Goal: Navigation & Orientation: Go to known website

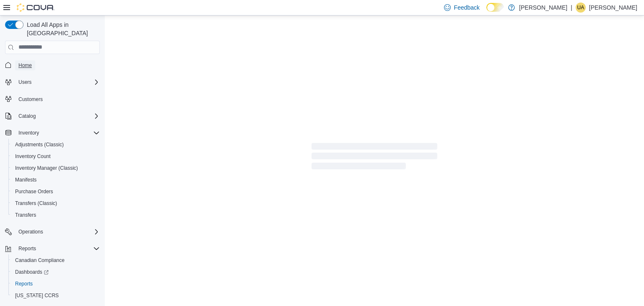
click at [23, 62] on span "Home" at bounding box center [24, 65] width 13 height 7
